Goal: Task Accomplishment & Management: Use online tool/utility

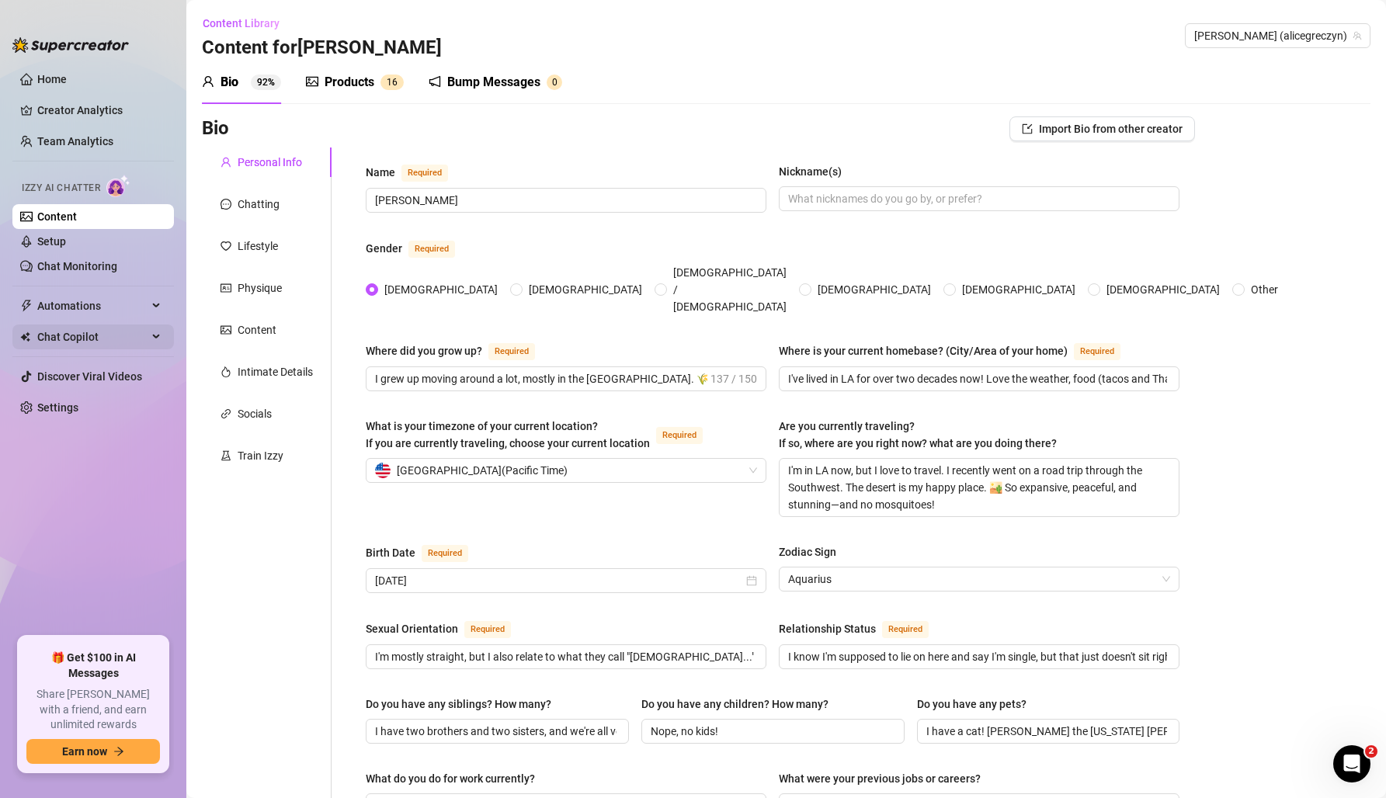
click at [113, 343] on span "Chat Copilot" at bounding box center [92, 337] width 110 height 25
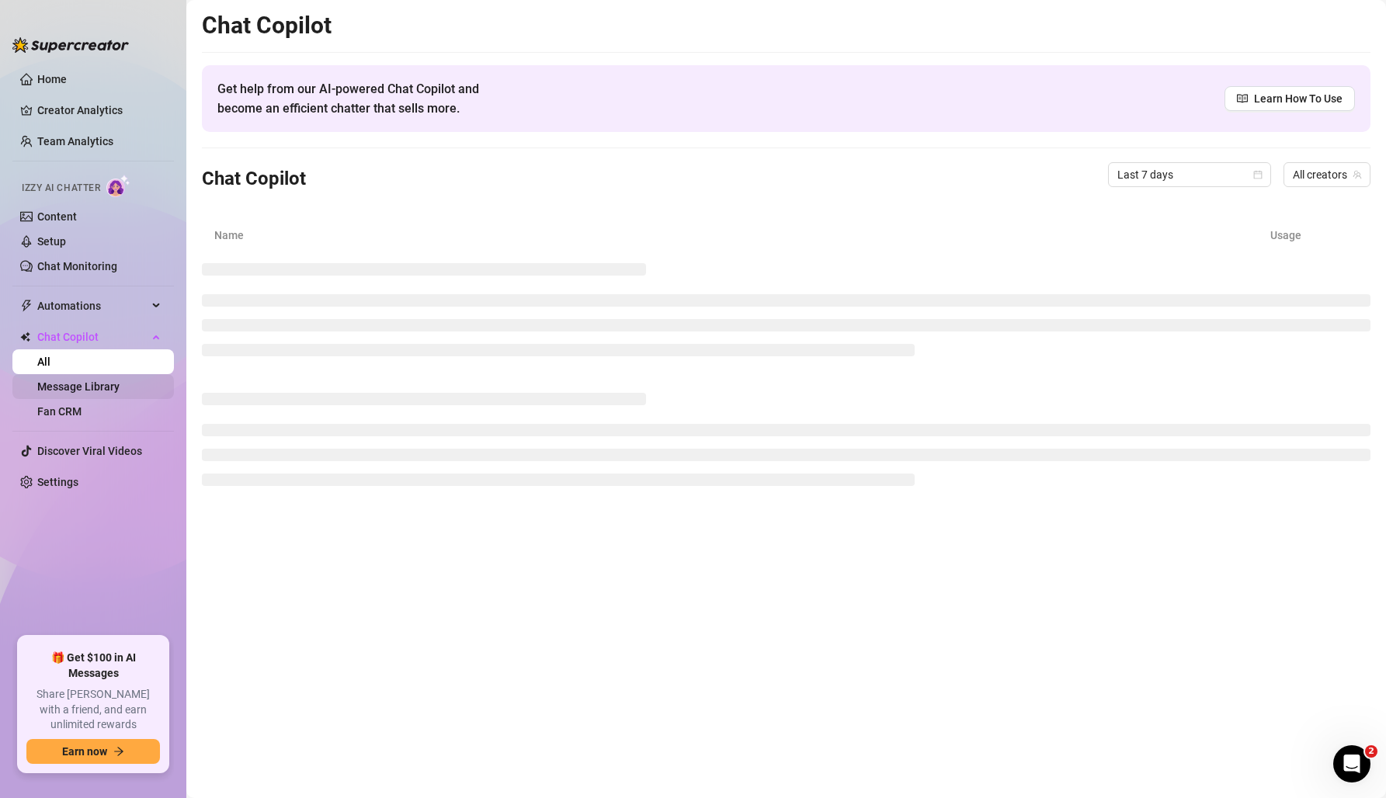
click at [116, 393] on link "Message Library" at bounding box center [78, 386] width 82 height 12
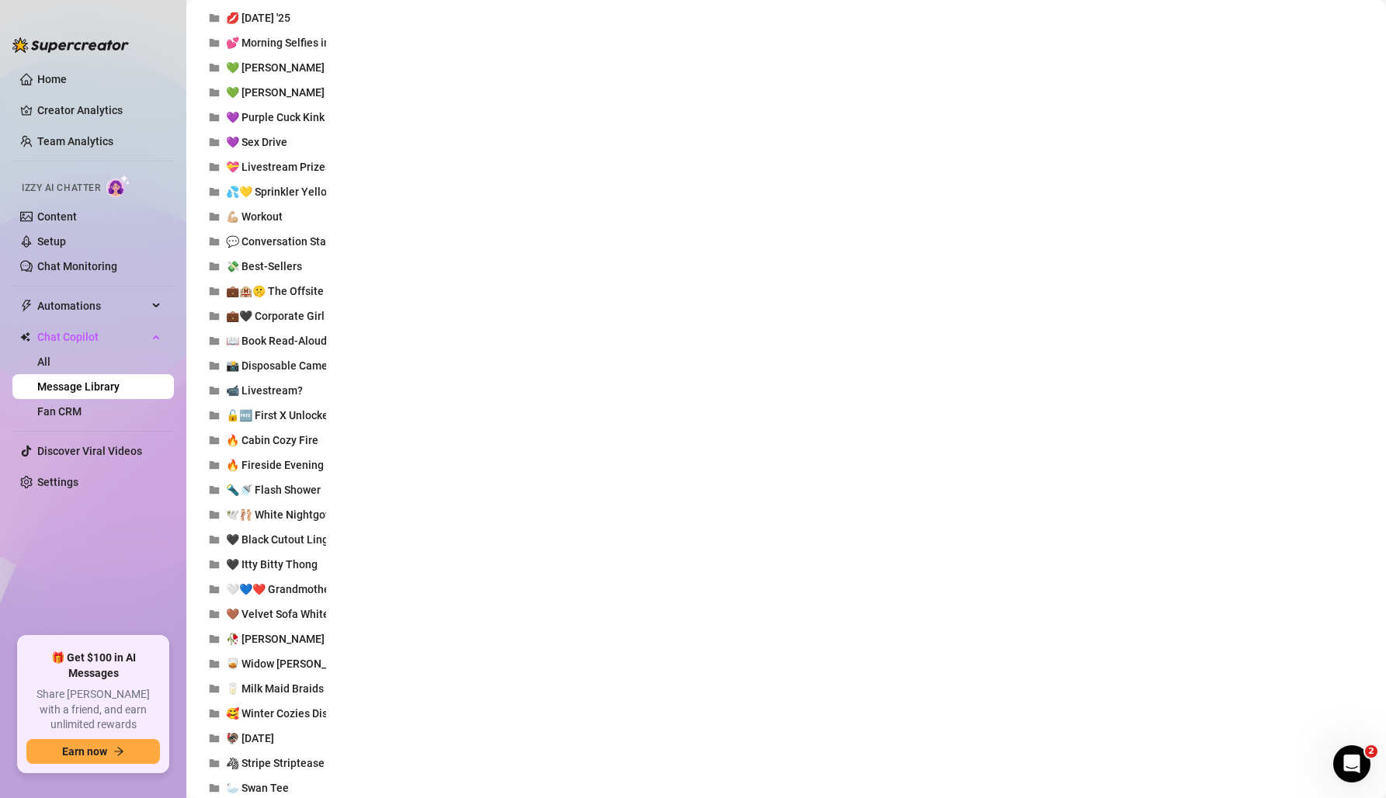
scroll to position [1582, 0]
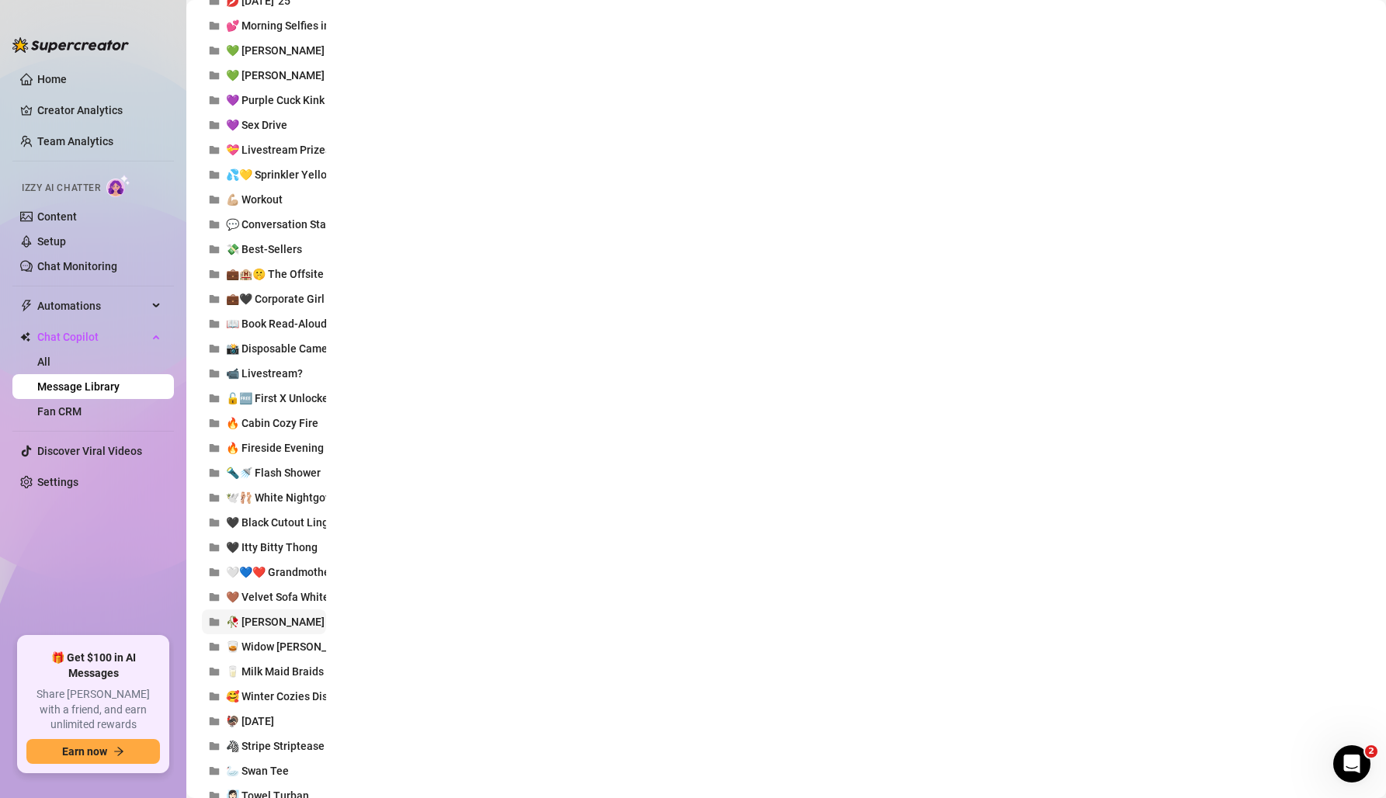
click at [279, 623] on span "🥀 [PERSON_NAME]" at bounding box center [275, 622] width 99 height 12
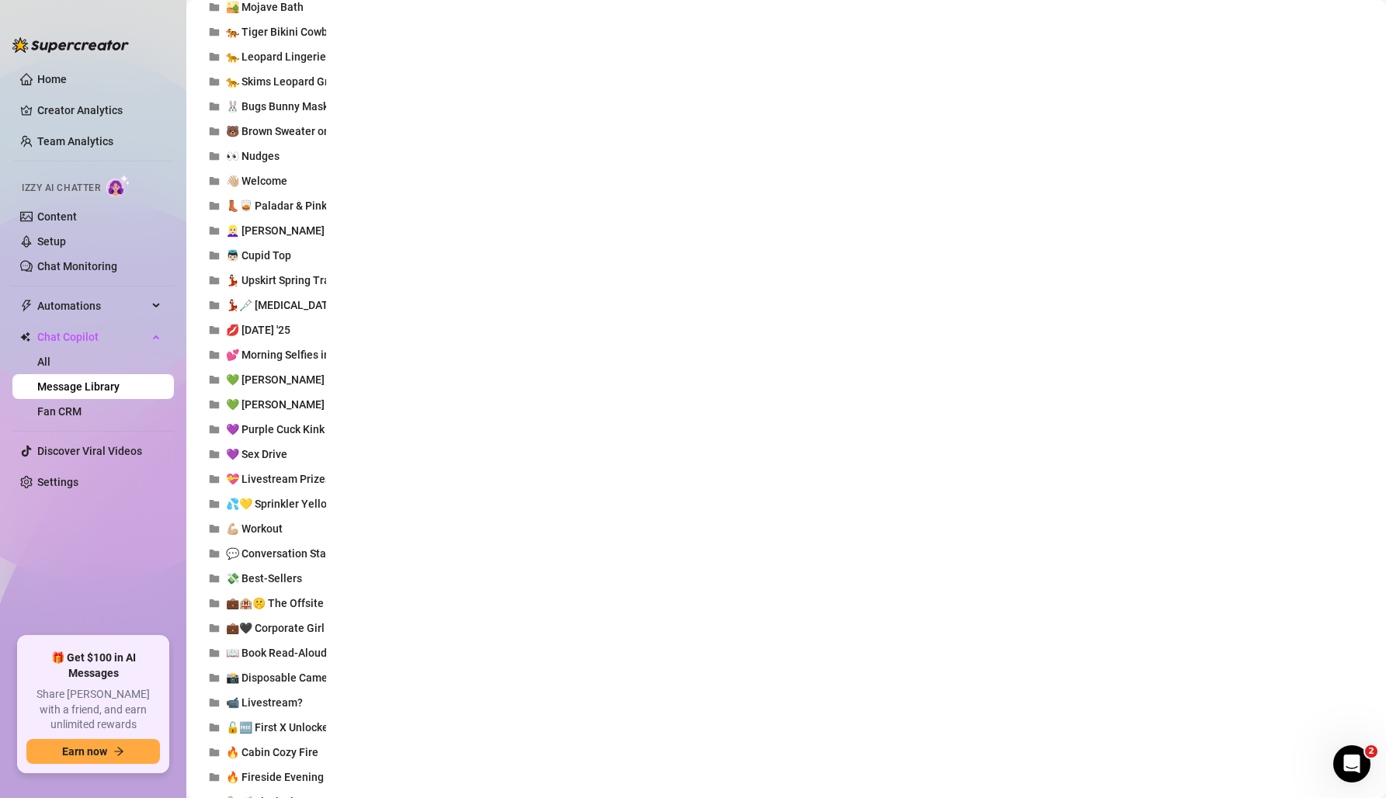
scroll to position [0, 0]
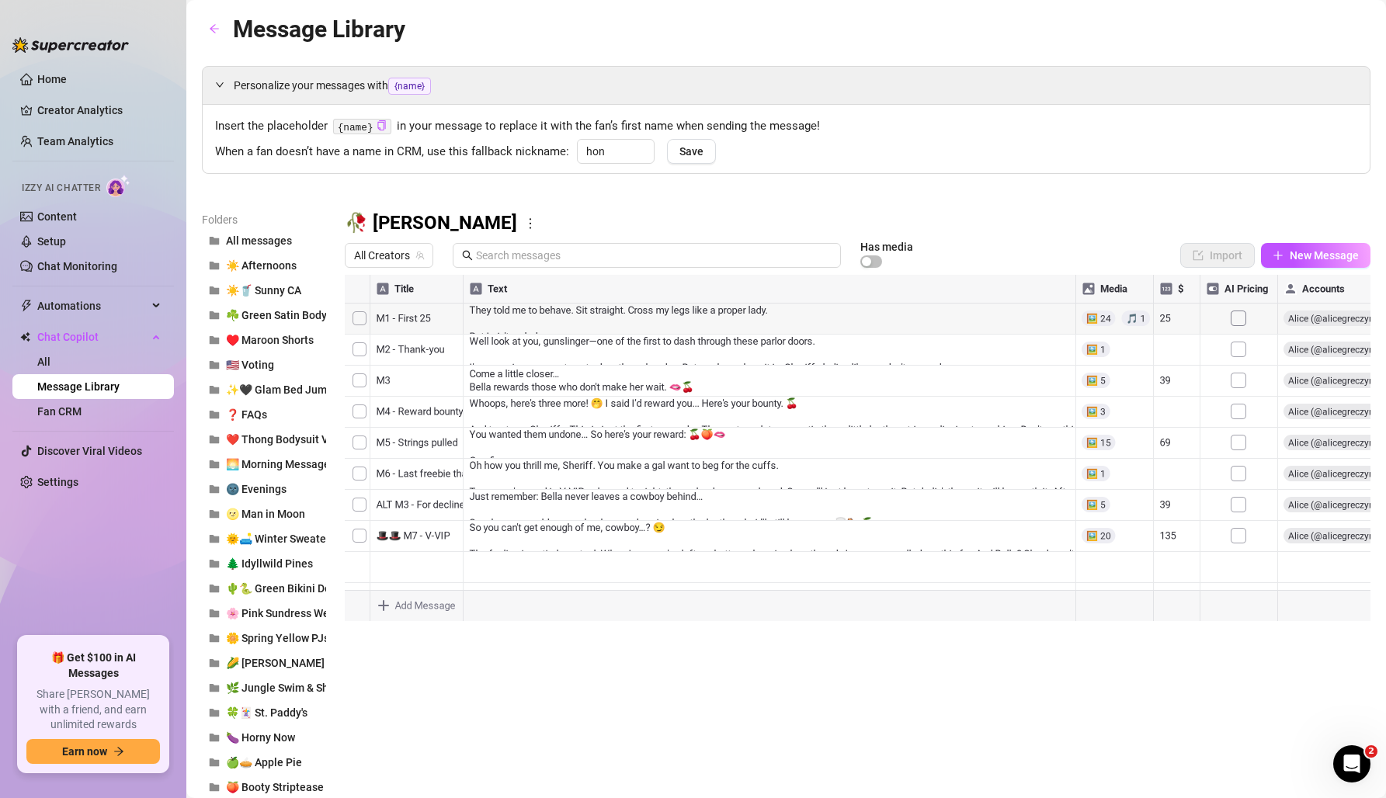
click at [934, 317] on div at bounding box center [858, 448] width 1026 height 346
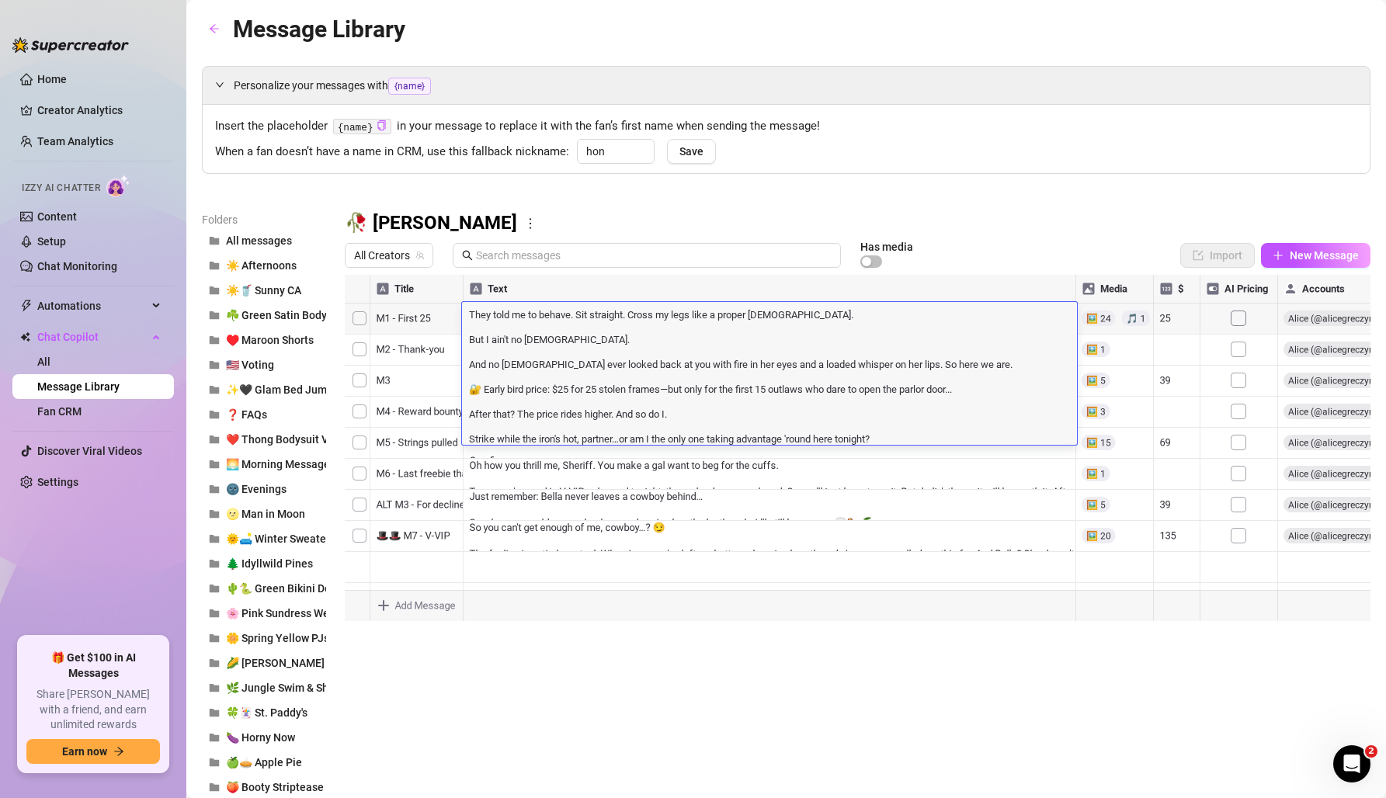
click at [918, 391] on textarea "They told me to behave. Sit straight. Cross my legs like a proper [DEMOGRAPHIC_…" at bounding box center [769, 376] width 615 height 138
